Goal: Information Seeking & Learning: Stay updated

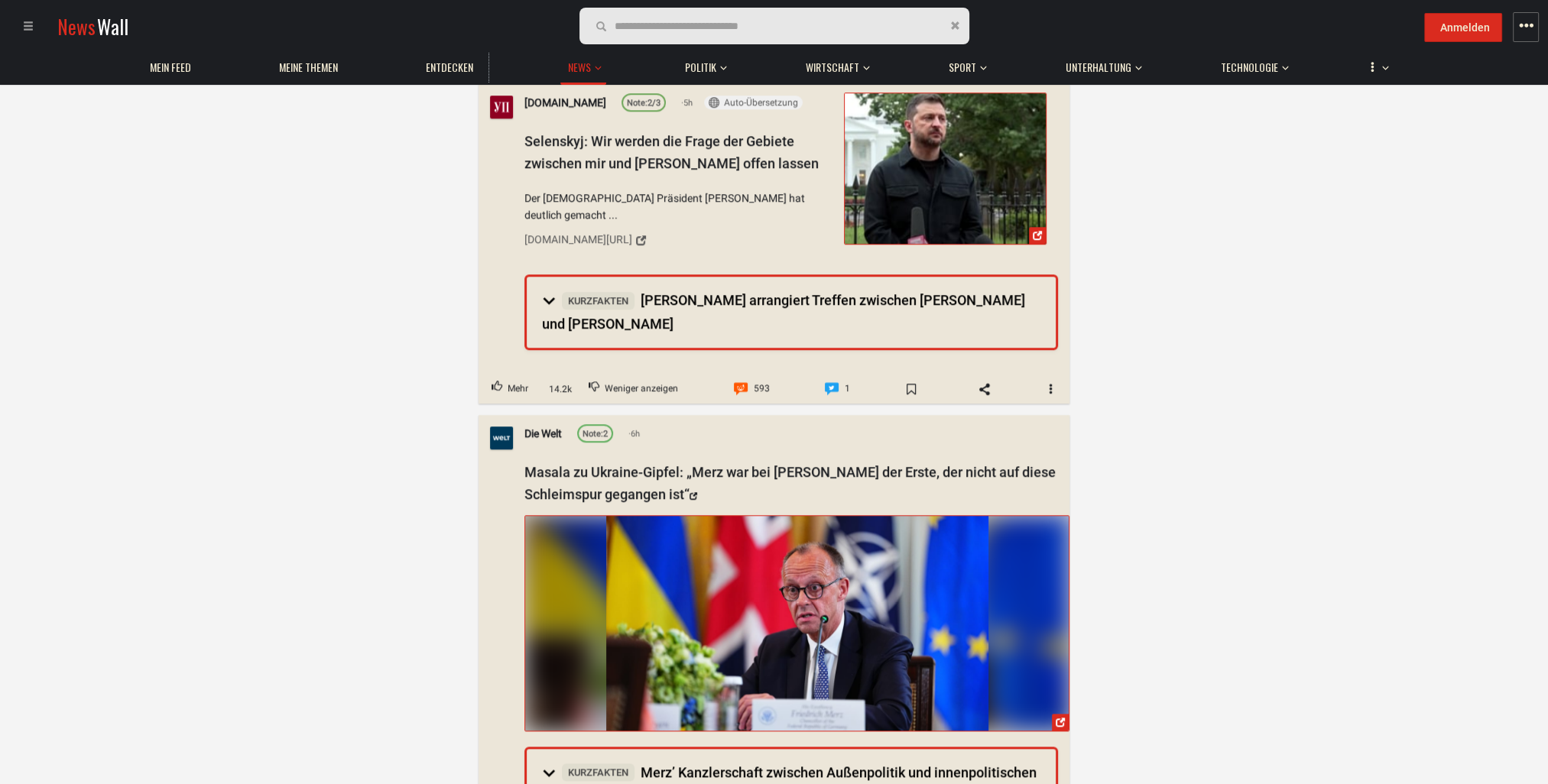
scroll to position [1834, 0]
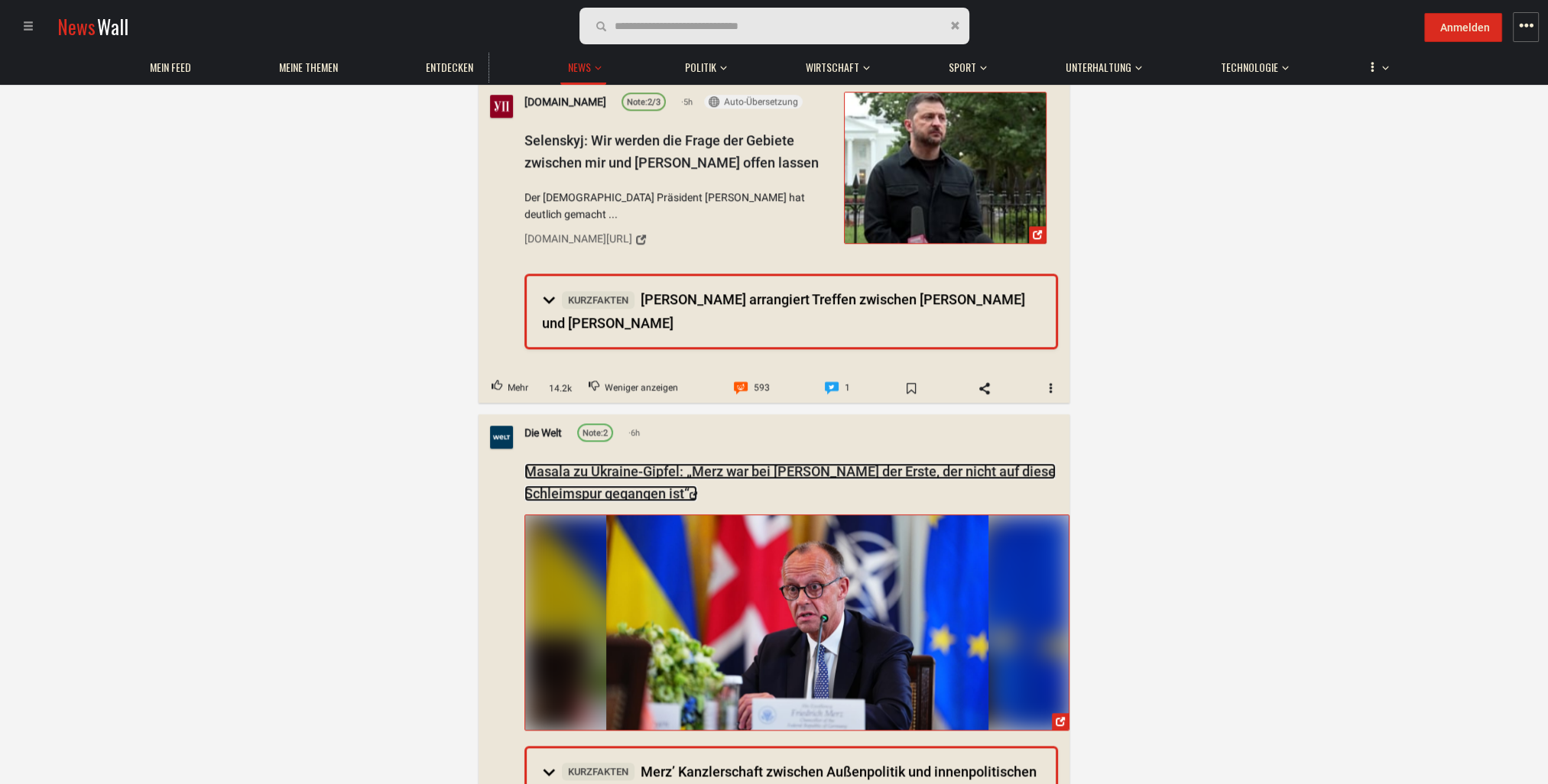
click at [675, 463] on link "Masala zu Ukraine-Gipfel: „Merz war bei [PERSON_NAME] der Erste, der nicht auf …" at bounding box center [790, 483] width 531 height 38
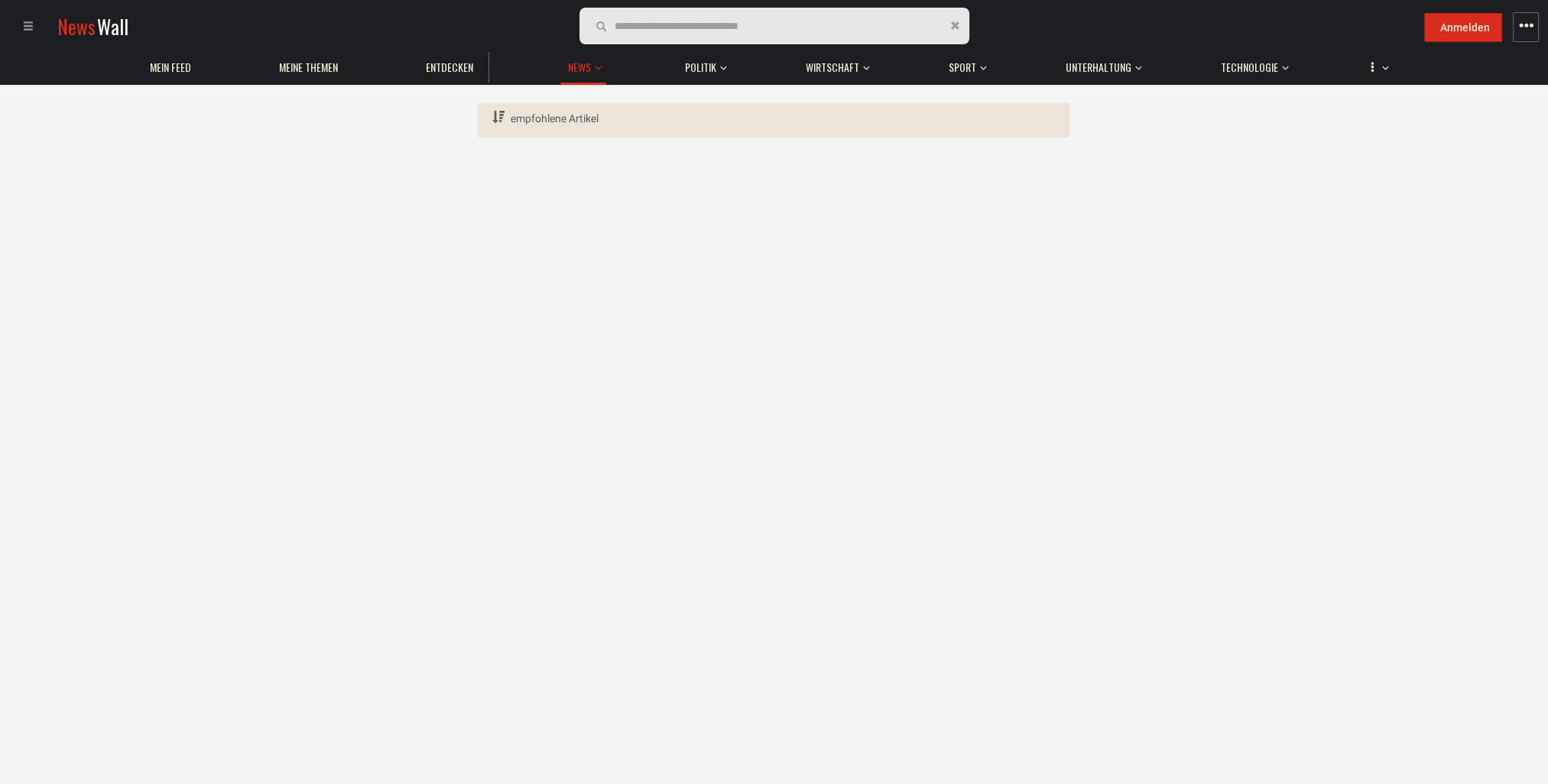
scroll to position [0, 0]
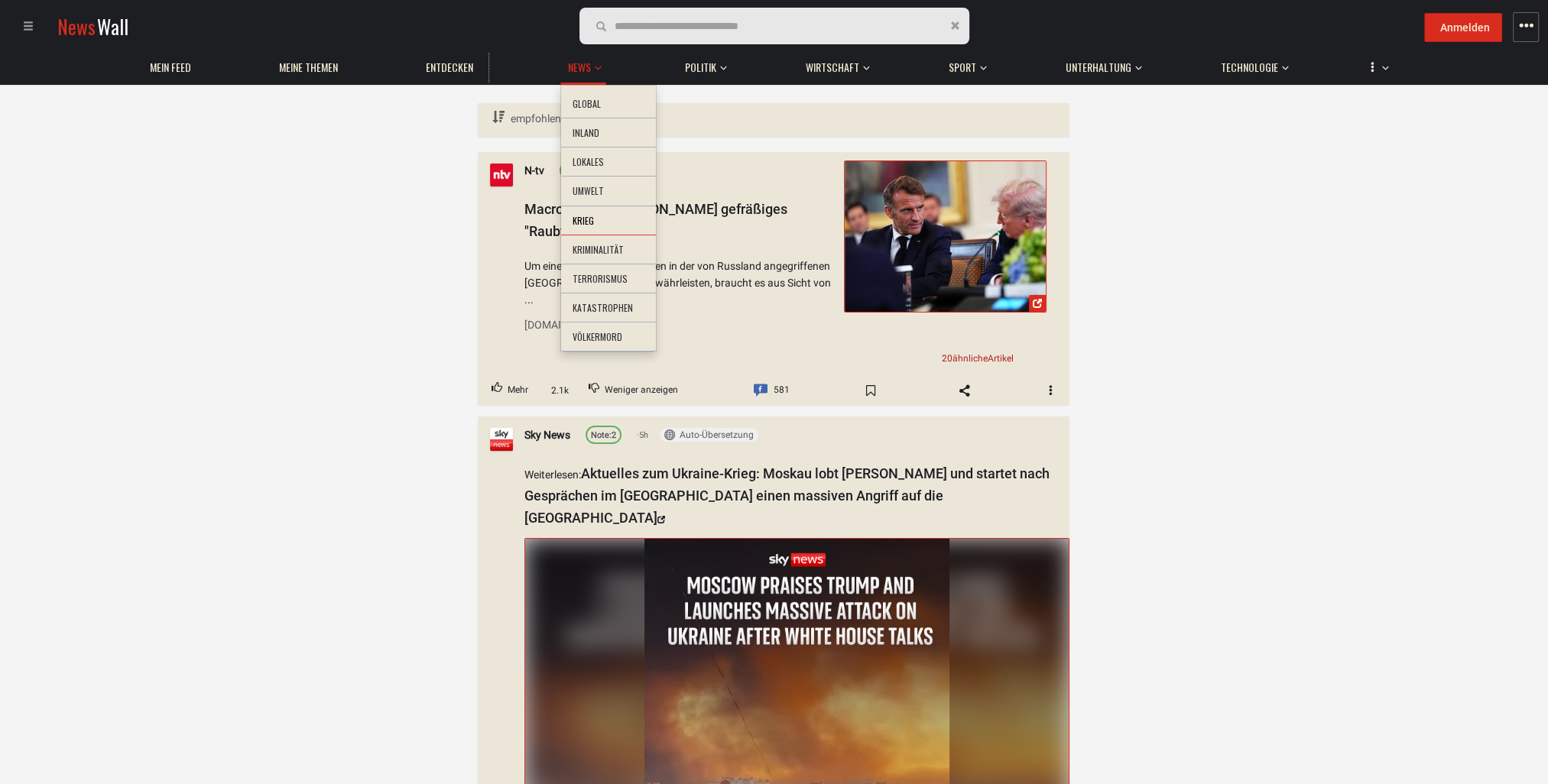
click at [584, 221] on li "Krieg" at bounding box center [609, 221] width 95 height 30
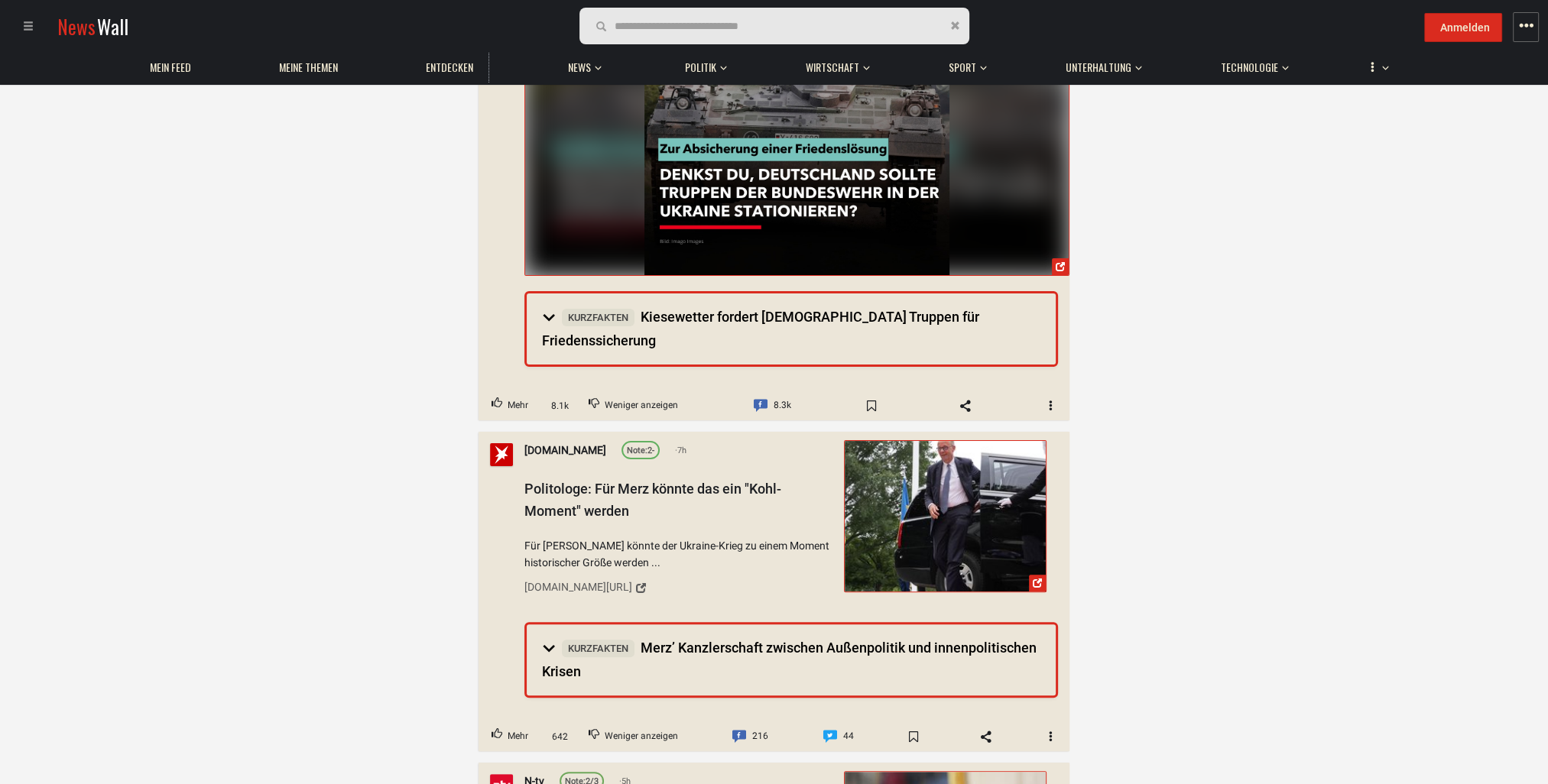
scroll to position [458, 0]
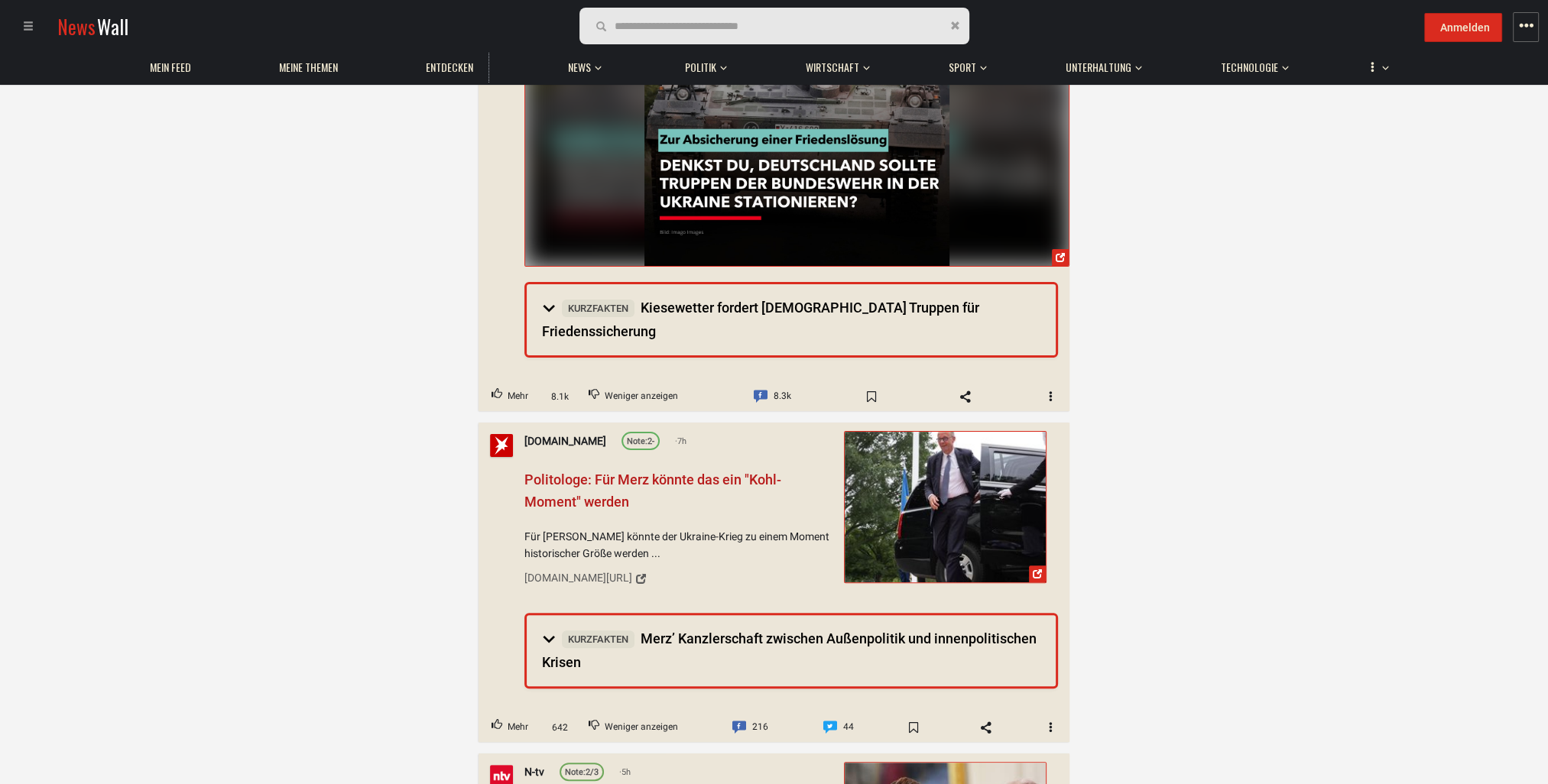
click at [574, 472] on span "Politologe: Für Merz könnte das ein "Kohl-Moment" werden" at bounding box center [653, 491] width 257 height 38
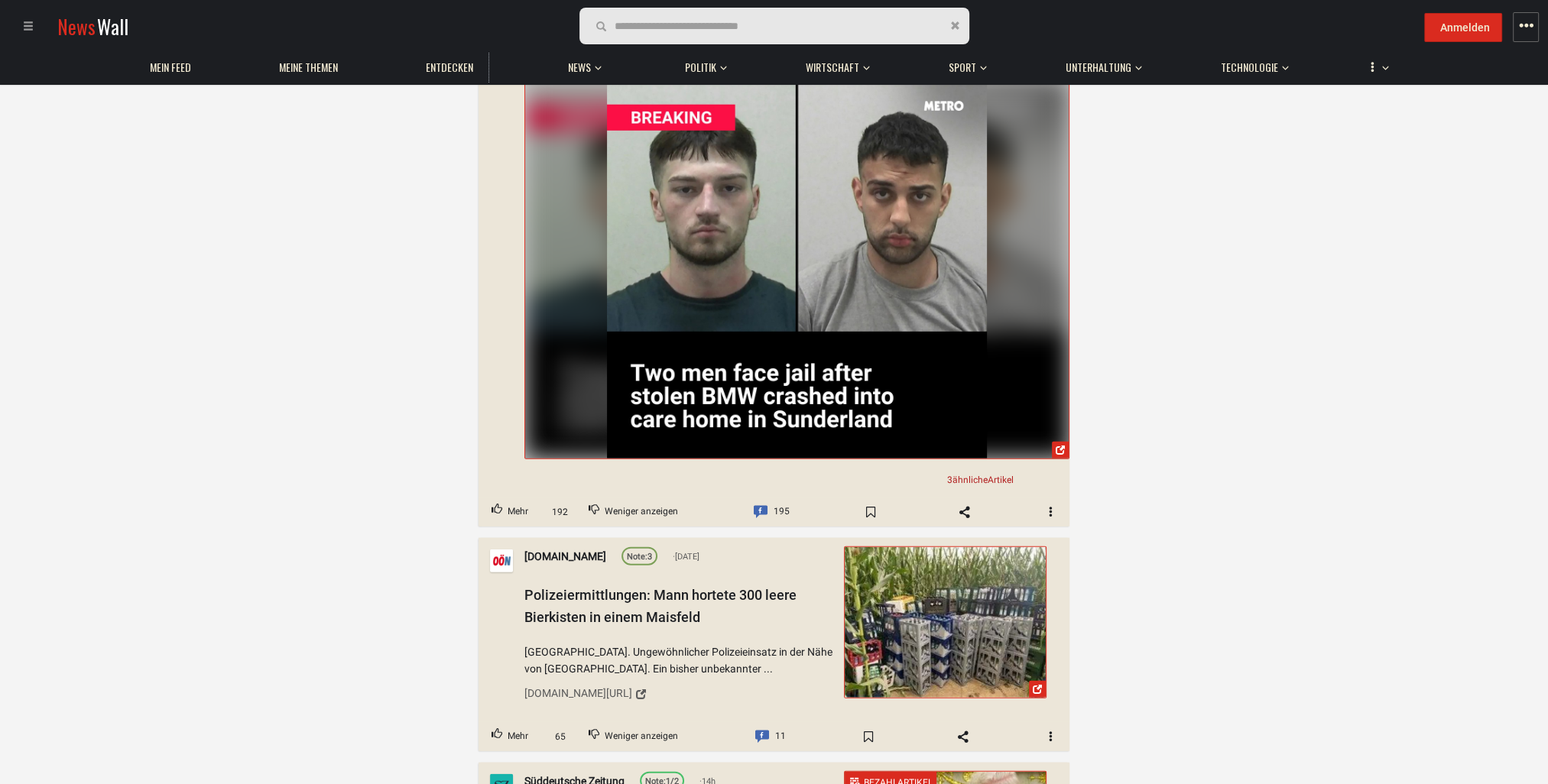
scroll to position [4815, 0]
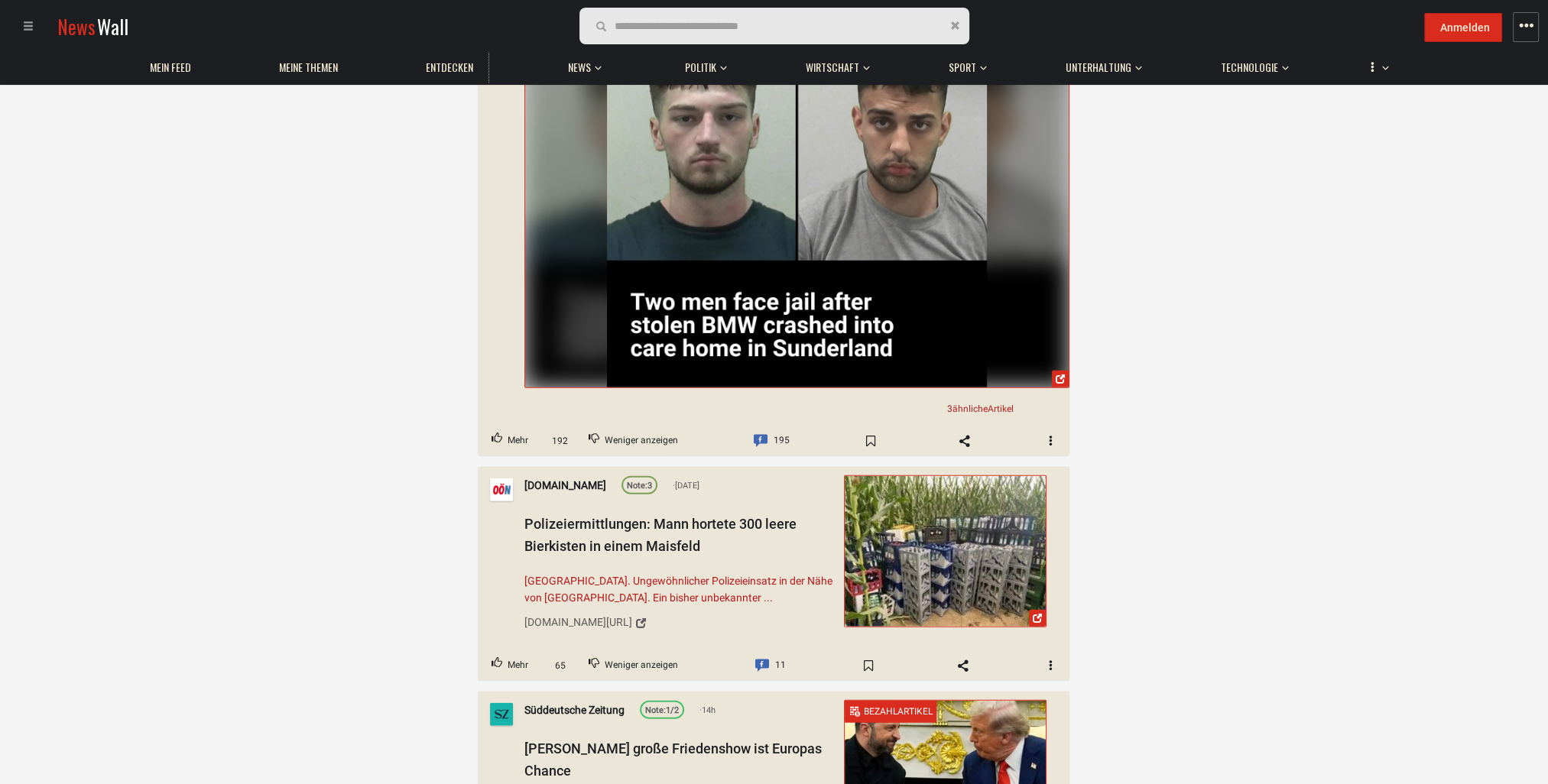
click at [593, 572] on span "[GEOGRAPHIC_DATA]. Ungewöhnlicher Polizeieinsatz in der Nähe von [GEOGRAPHIC_DA…" at bounding box center [679, 589] width 309 height 34
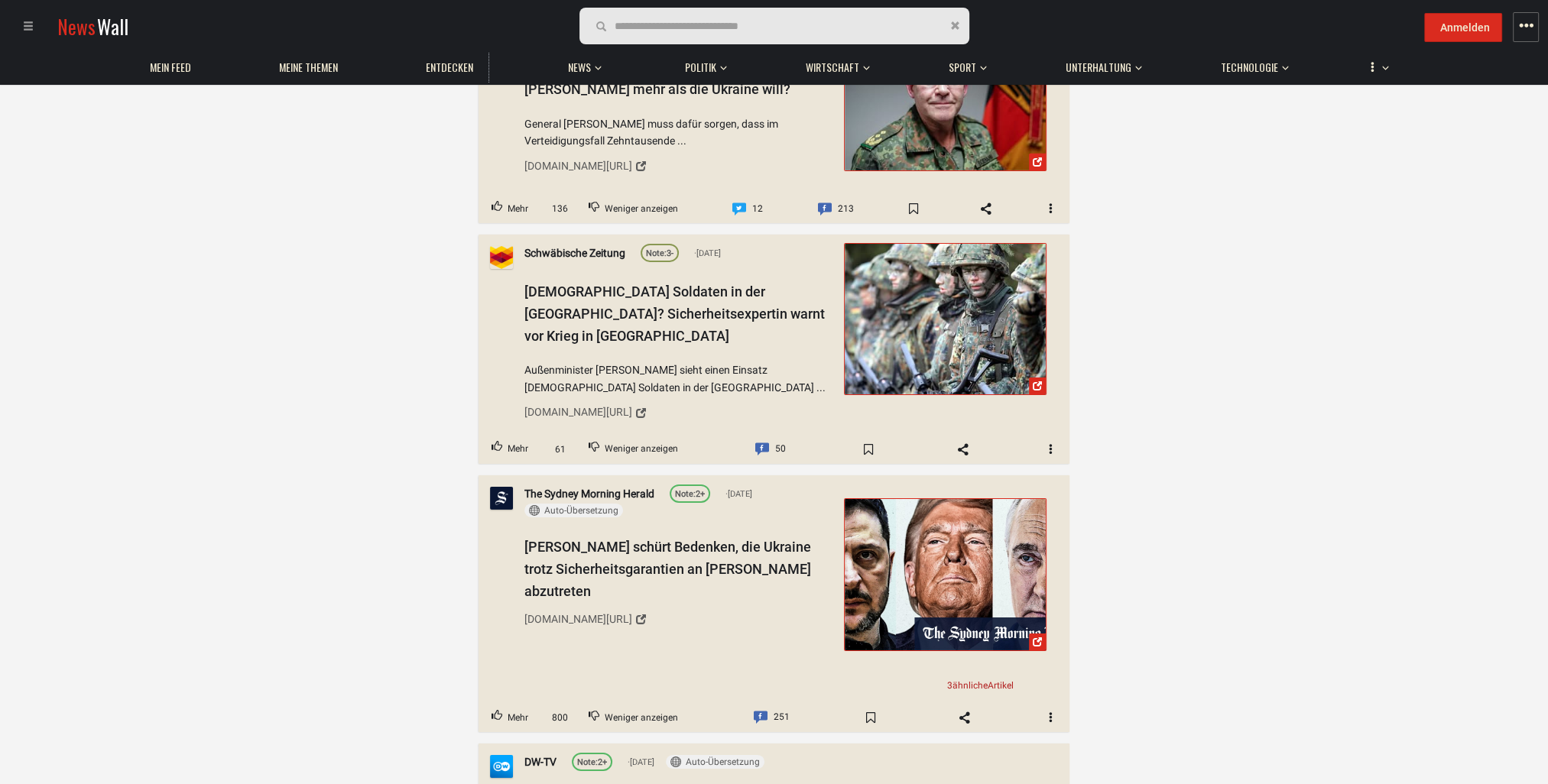
scroll to position [6649, 0]
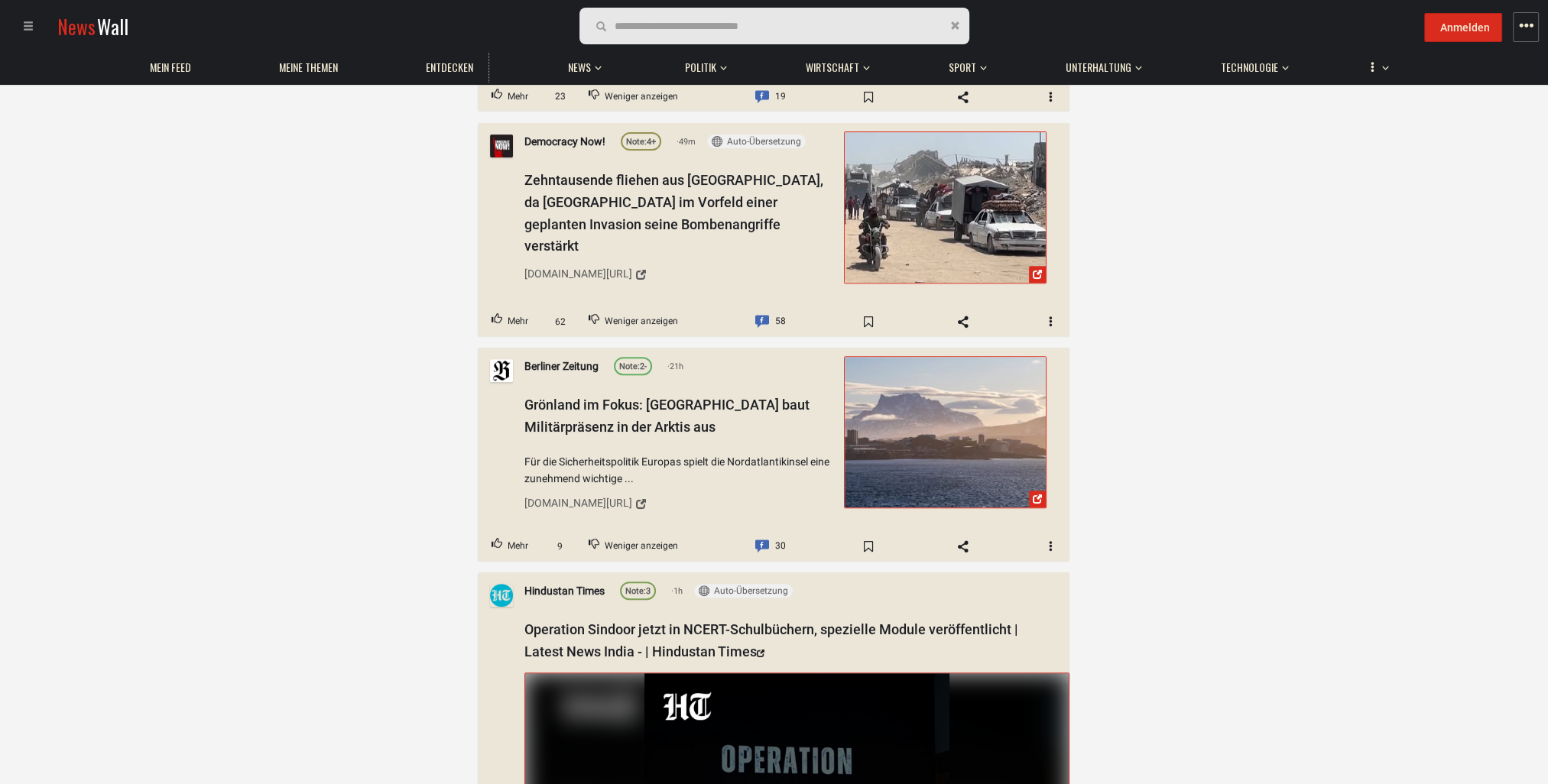
scroll to position [16128, 0]
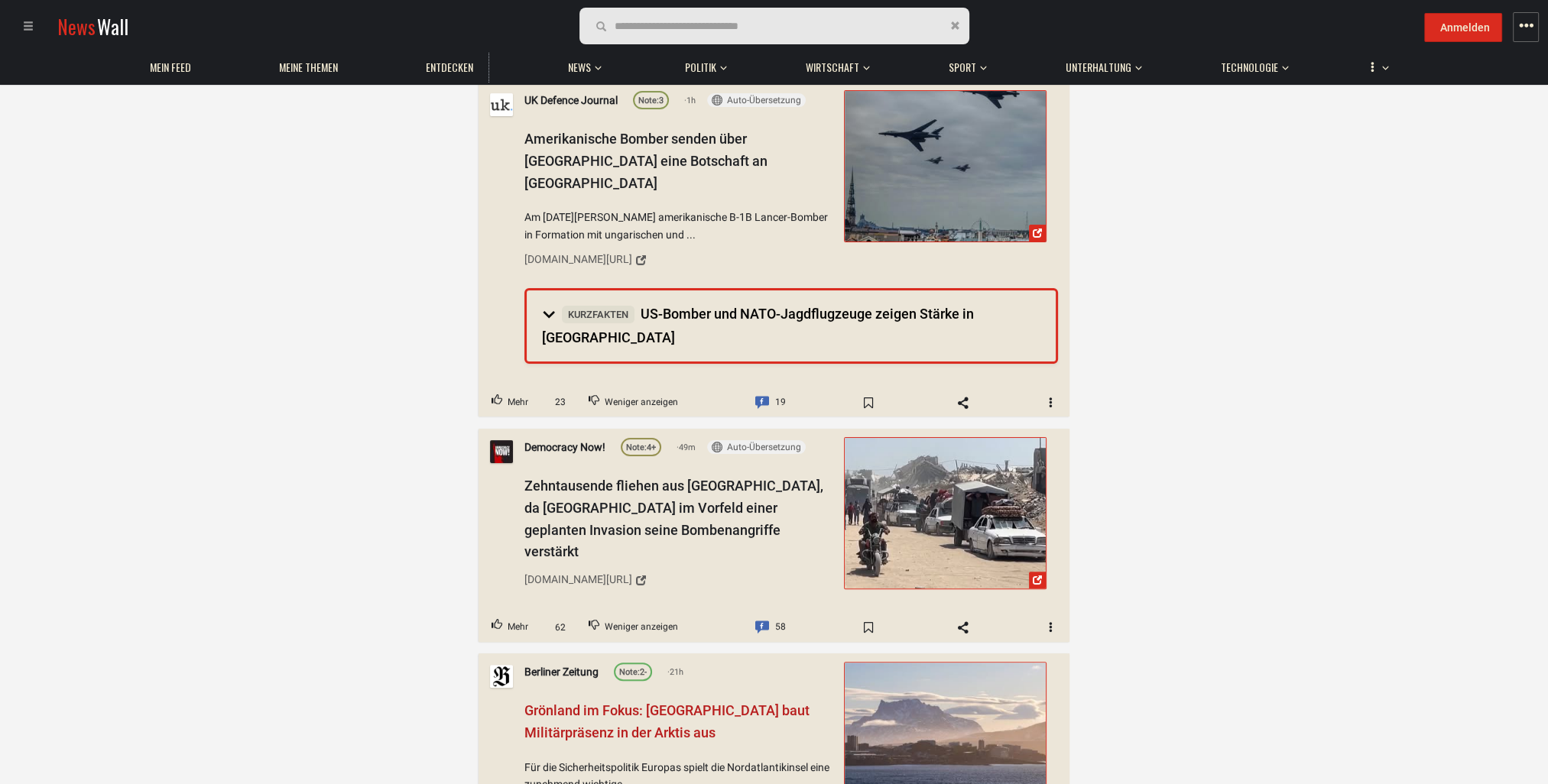
click at [599, 702] on span "Grönland im Fokus: [GEOGRAPHIC_DATA] baut Militärpräsenz in der Arktis aus" at bounding box center [666, 721] width 285 height 38
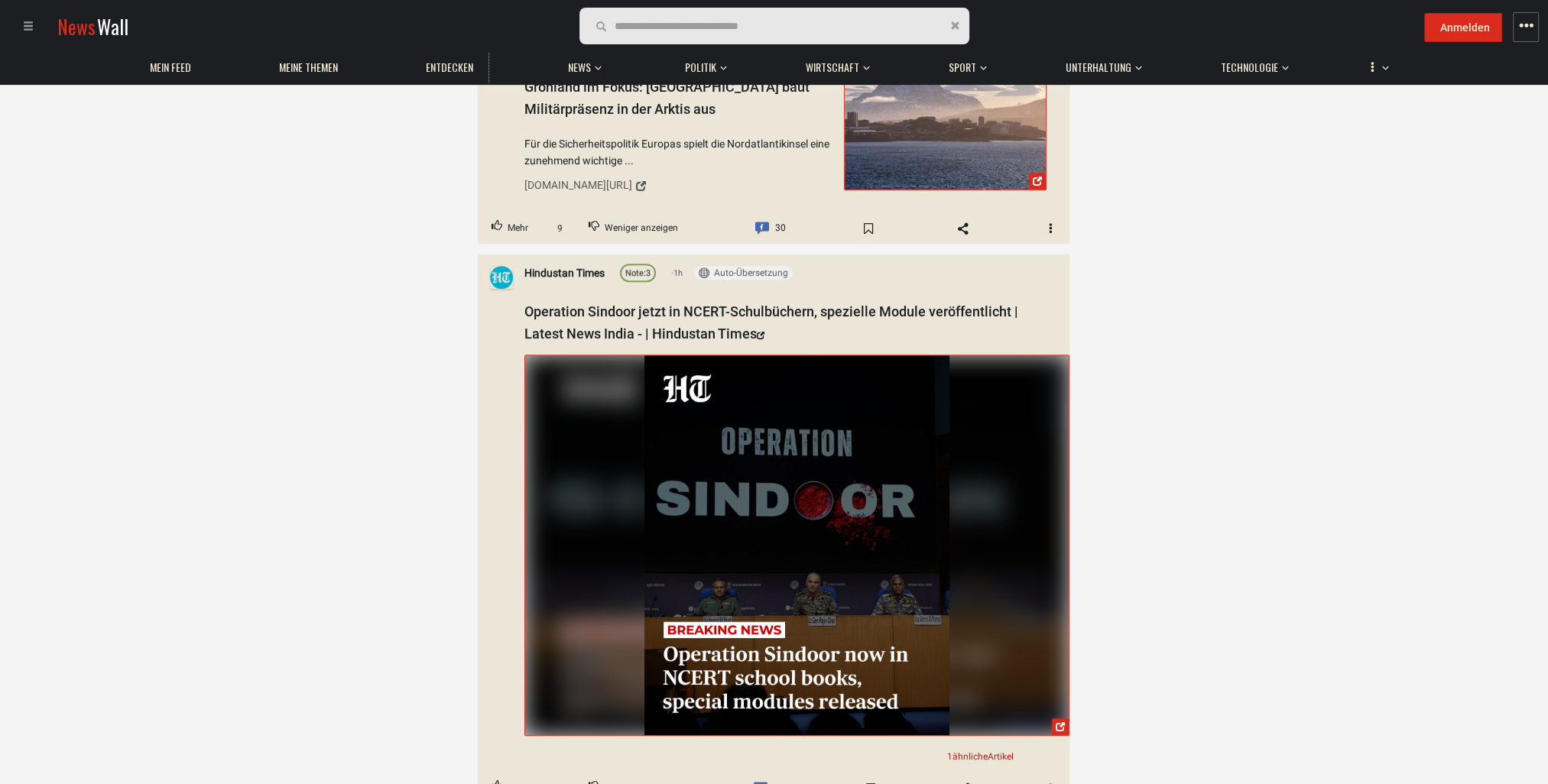
scroll to position [16815, 0]
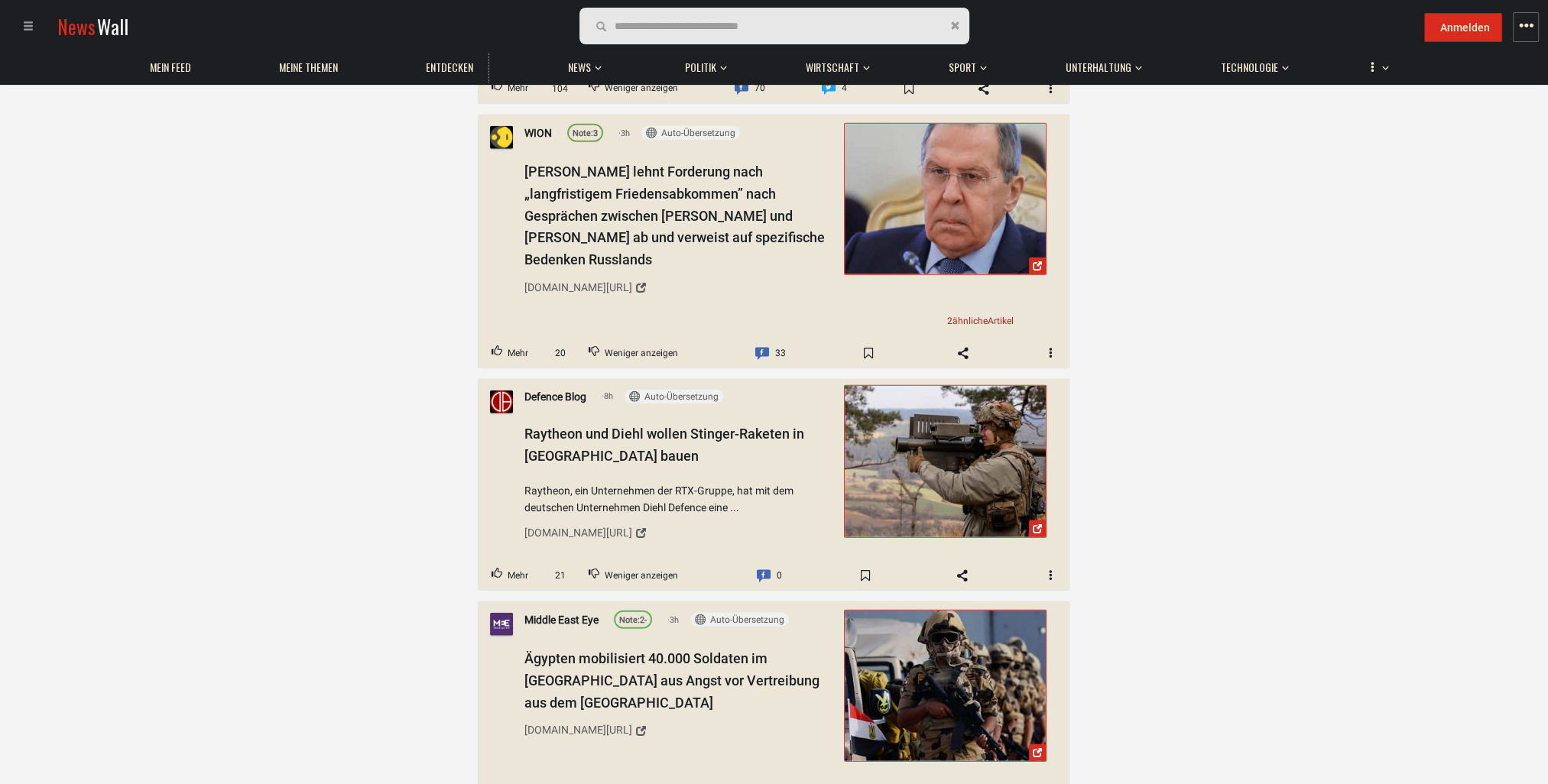
scroll to position [20943, 0]
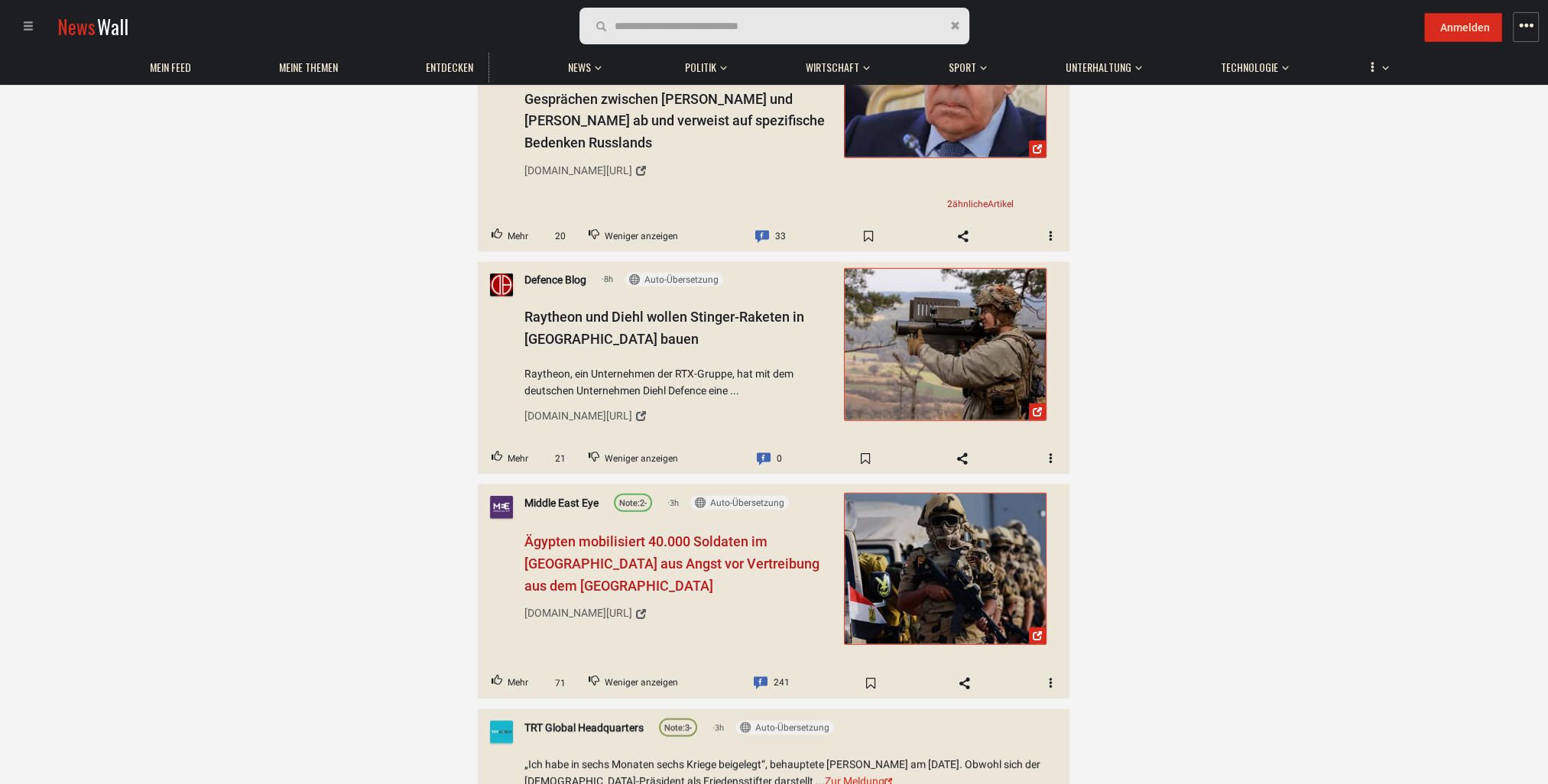
click at [693, 534] on span "Ägypten mobilisiert 40.000 Soldaten im [GEOGRAPHIC_DATA] aus Angst vor Vertreib…" at bounding box center [671, 564] width 295 height 60
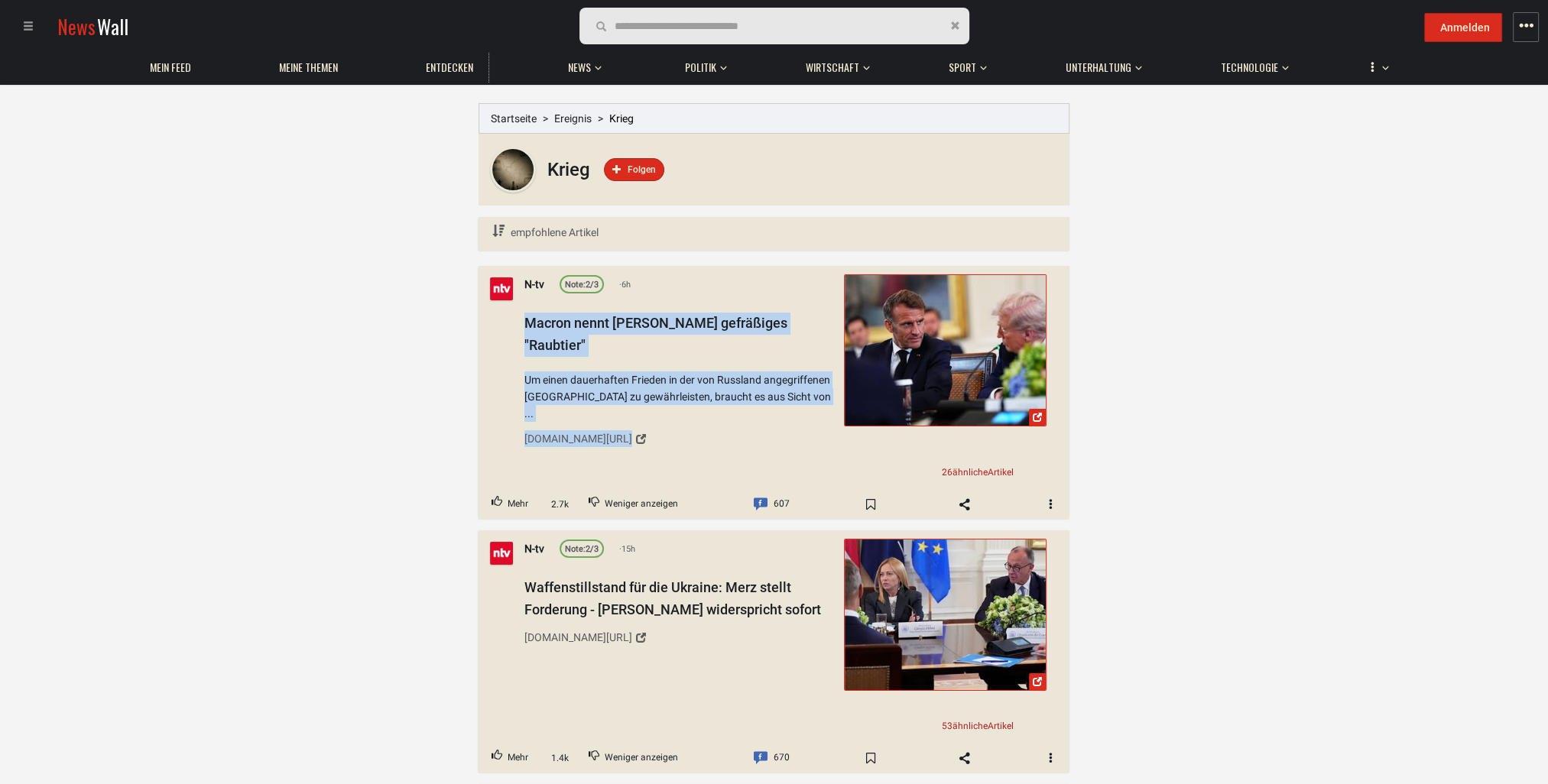
drag, startPoint x: 511, startPoint y: 320, endPoint x: 809, endPoint y: 386, distance: 305.2
click at [809, 386] on div "N-tv Note: 2/3 6h Macron nennt [PERSON_NAME] gefräßiges "Raubtier" Um einen dau…" at bounding box center [774, 378] width 591 height 224
